Goal: Transaction & Acquisition: Register for event/course

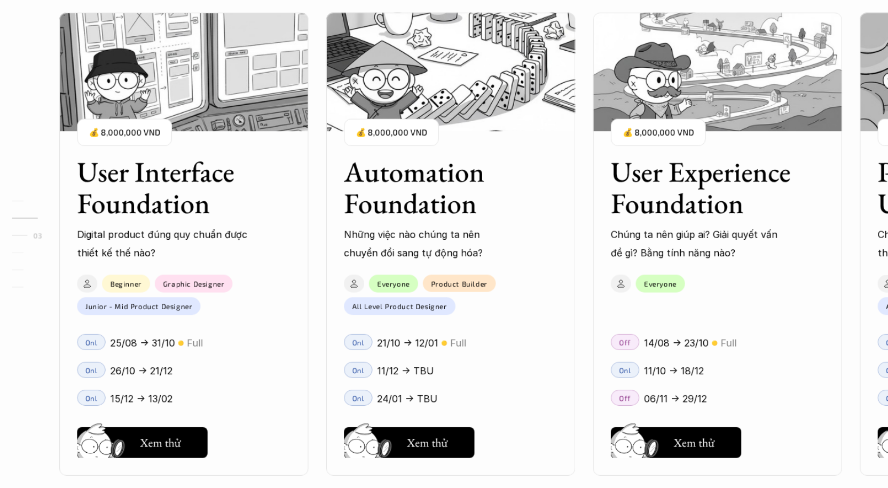
scroll to position [1172, 0]
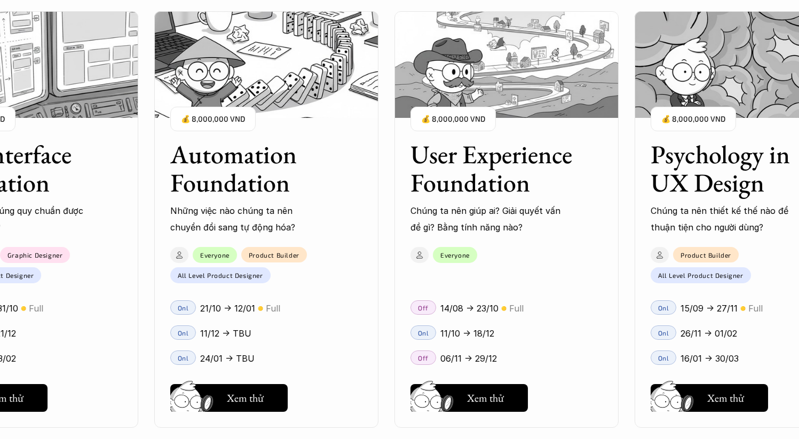
drag, startPoint x: 251, startPoint y: 170, endPoint x: 342, endPoint y: 170, distance: 90.2
click at [342, 170] on div "User Interface Foundation Digital product đúng quy chuẩn được thiết kế thế nào?…" at bounding box center [399, 219] width 692 height 439
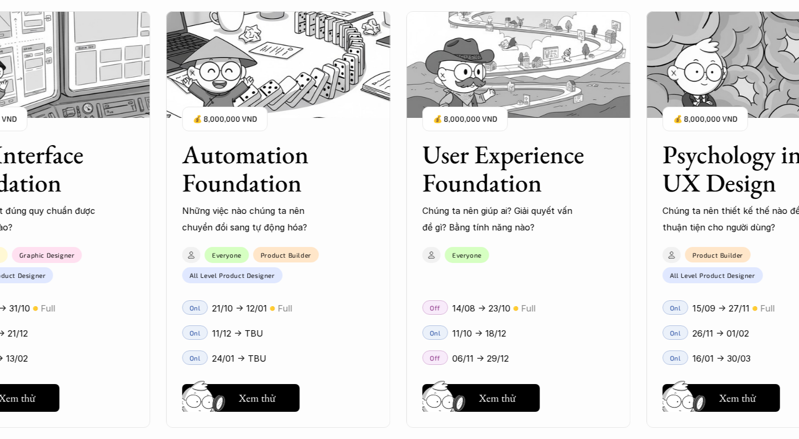
drag, startPoint x: 192, startPoint y: 150, endPoint x: 429, endPoint y: 147, distance: 237.6
click at [424, 146] on div "User Interface Foundation Digital product đúng quy chuẩn được thiết kế thế nào?…" at bounding box center [518, 219] width 1185 height 439
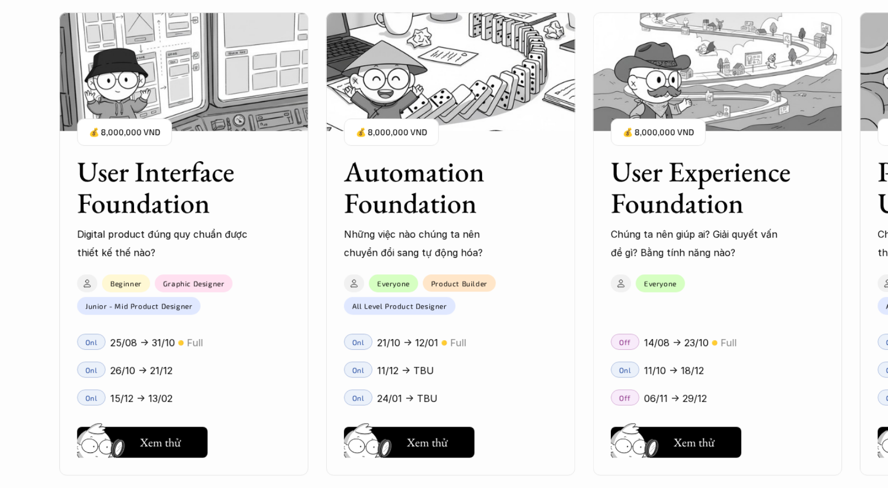
scroll to position [1231, 0]
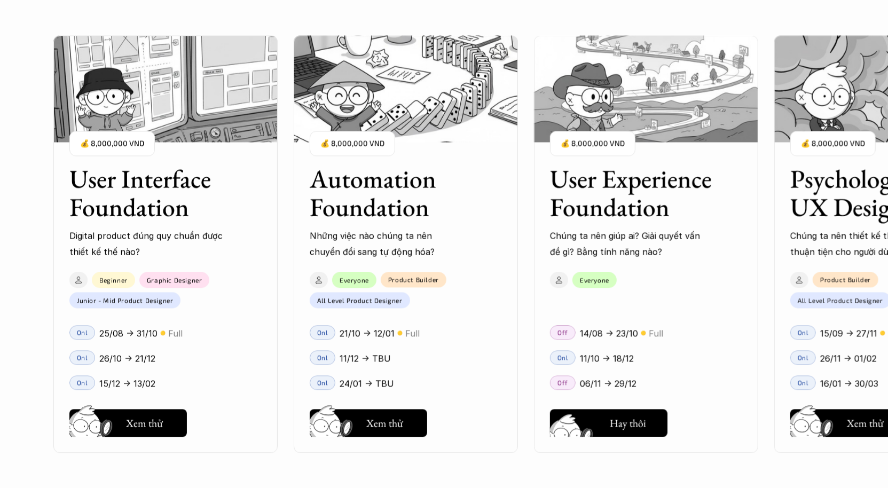
click at [604, 422] on div "User Interface Foundation Digital product đúng quy chuẩn được thiết kế thế nào?…" at bounding box center [443, 244] width 781 height 488
click at [639, 421] on div "User Interface Foundation Digital product đúng quy chuẩn được thiết kế thế nào?…" at bounding box center [443, 244] width 781 height 488
click at [633, 423] on div "User Interface Foundation Digital product đúng quy chuẩn được thiết kế thế nào?…" at bounding box center [443, 244] width 781 height 488
click at [579, 430] on div "User Interface Foundation Digital product đúng quy chuẩn được thiết kế thế nào?…" at bounding box center [443, 244] width 781 height 488
click at [613, 190] on div "User Interface Foundation Digital product đúng quy chuẩn được thiết kế thế nào?…" at bounding box center [443, 244] width 781 height 488
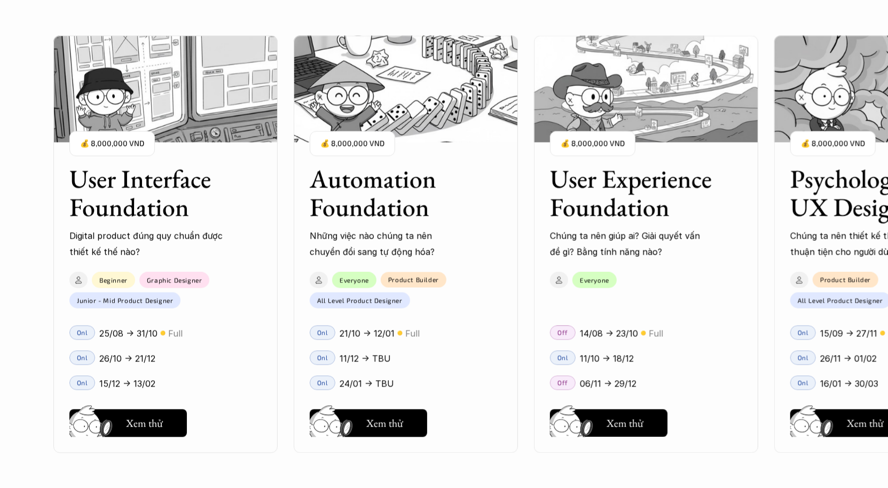
click at [644, 121] on div "User Interface Foundation Digital product đúng quy chuẩn được thiết kế thế nào?…" at bounding box center [443, 244] width 781 height 488
click at [583, 142] on div "User Interface Foundation Digital product đúng quy chuẩn được thiết kế thế nào?…" at bounding box center [443, 244] width 781 height 488
click at [578, 196] on div "User Interface Foundation Digital product đúng quy chuẩn được thiết kế thế nào?…" at bounding box center [443, 244] width 781 height 488
click at [592, 284] on div "User Interface Foundation Digital product đúng quy chuẩn được thiết kế thế nào?…" at bounding box center [443, 244] width 781 height 488
click at [622, 422] on div "User Interface Foundation Digital product đúng quy chuẩn được thiết kế thế nào?…" at bounding box center [443, 244] width 781 height 488
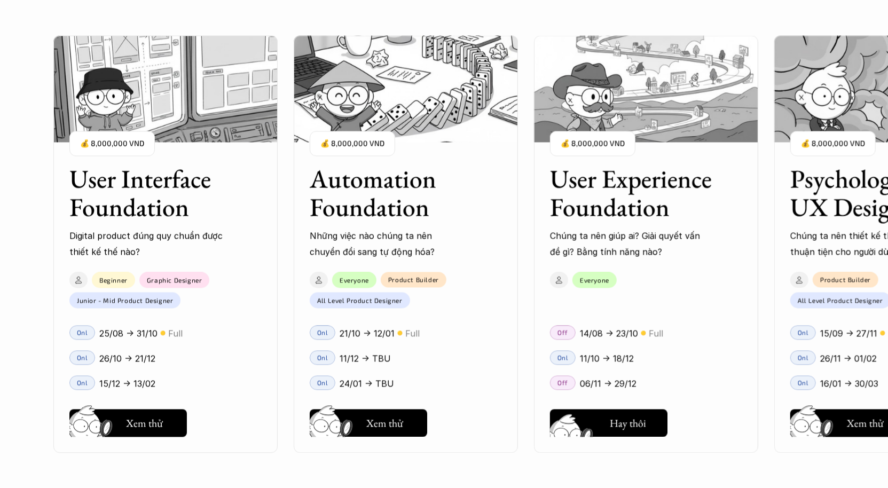
click at [609, 431] on div "User Interface Foundation Digital product đúng quy chuẩn được thiết kế thế nào?…" at bounding box center [443, 244] width 781 height 488
click at [593, 430] on div "User Interface Foundation Digital product đúng quy chuẩn được thiết kế thế nào?…" at bounding box center [443, 244] width 781 height 488
click at [609, 421] on div "User Interface Foundation Digital product đúng quy chuẩn được thiết kế thế nào?…" at bounding box center [443, 244] width 781 height 488
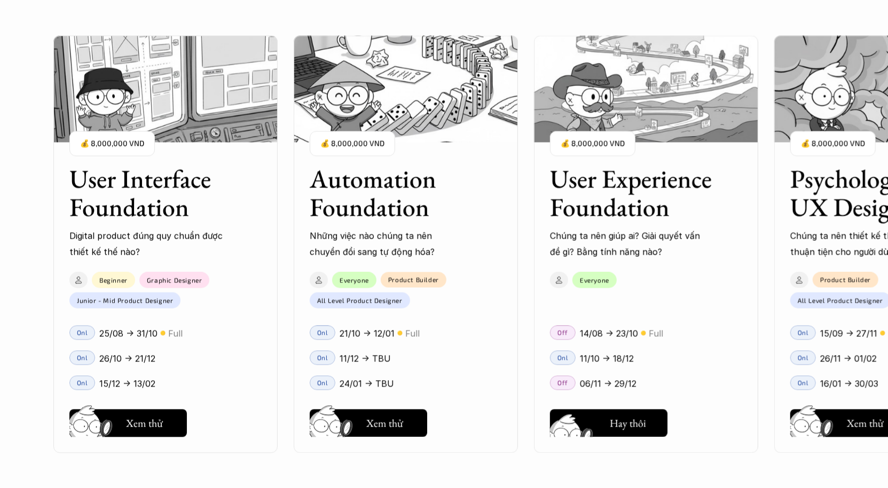
click at [609, 421] on div "User Interface Foundation Digital product đúng quy chuẩn được thiết kế thế nào?…" at bounding box center [443, 244] width 781 height 488
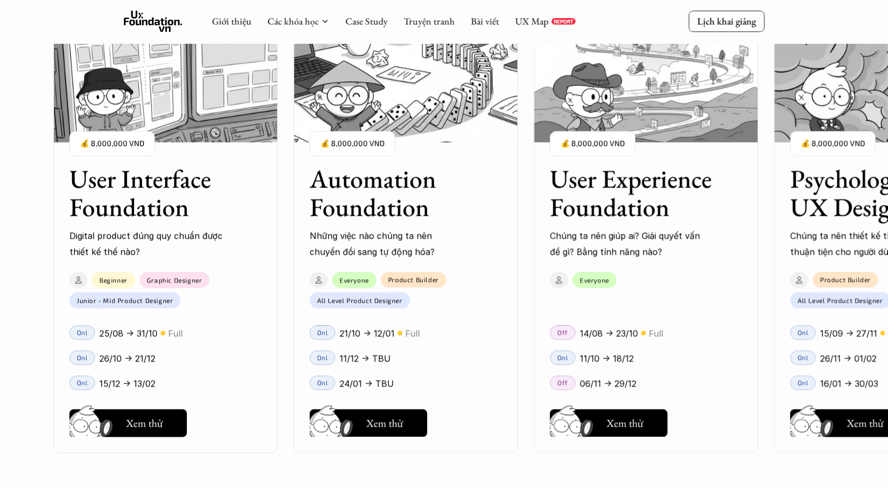
scroll to position [1059, 0]
click at [675, 120] on div "User Interface Foundation Digital product đúng quy chuẩn được thiết kế thế nào?…" at bounding box center [443, 244] width 781 height 488
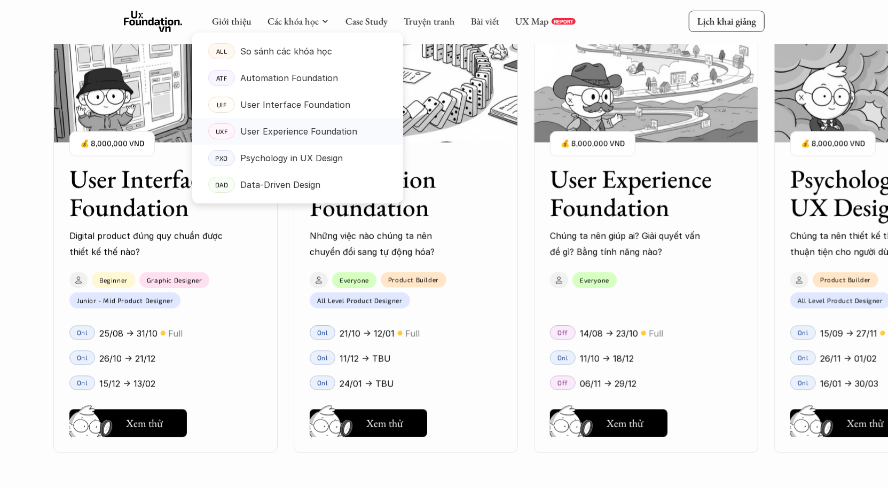
click at [280, 130] on p "User Experience Foundation" at bounding box center [298, 131] width 117 height 16
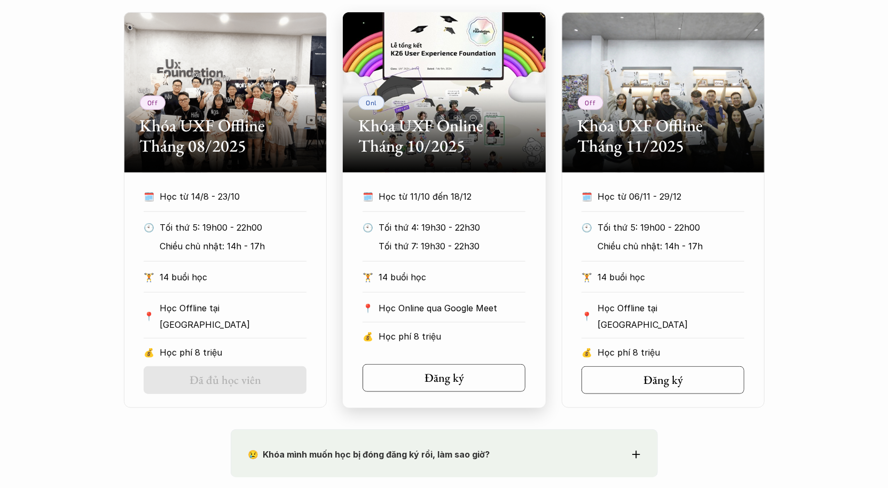
scroll to position [502, 0]
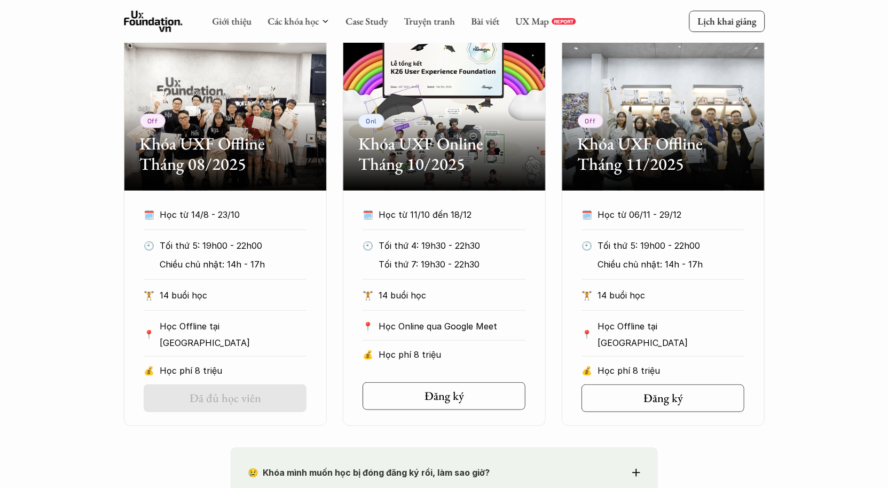
click at [799, 292] on div "Off Khóa UXF Offline Tháng 08/2025 🗓️ Học từ 14/8 - 23/10 🕙 Tối thứ 5: 19h00 - …" at bounding box center [444, 228] width 888 height 396
click at [672, 396] on h5 "Đăng ký" at bounding box center [660, 398] width 40 height 14
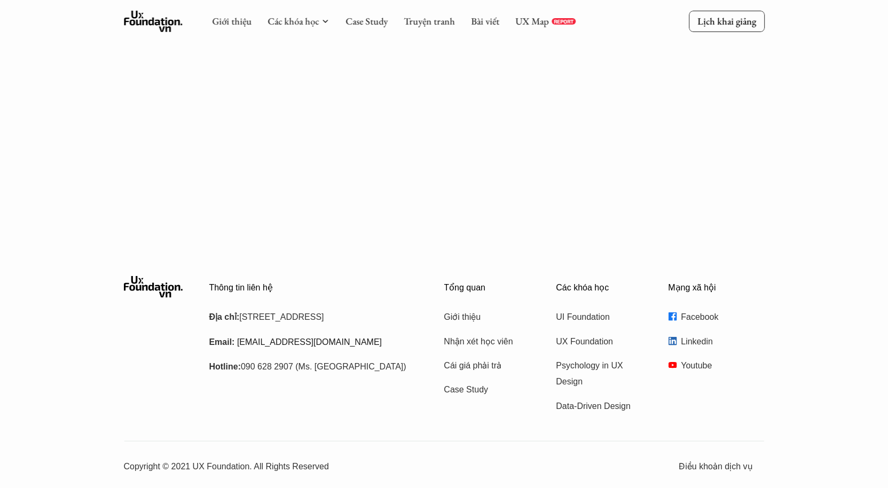
scroll to position [606, 0]
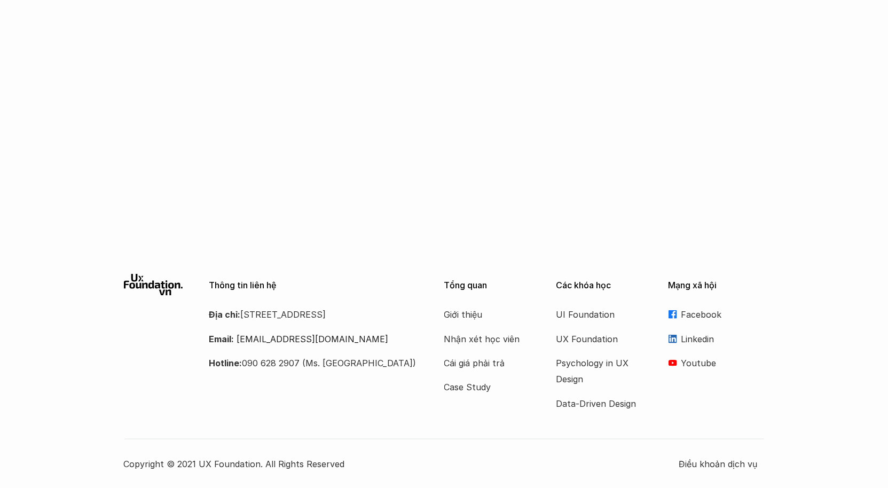
drag, startPoint x: 244, startPoint y: 313, endPoint x: 305, endPoint y: 326, distance: 62.3
click at [305, 322] on p "Địa chỉ: Tầng 6, số 116 Trung Liệt, phường Trung Liệt, quận Đống Đa" at bounding box center [313, 314] width 208 height 16
copy p "[STREET_ADDRESS]"
